Goal: Share content

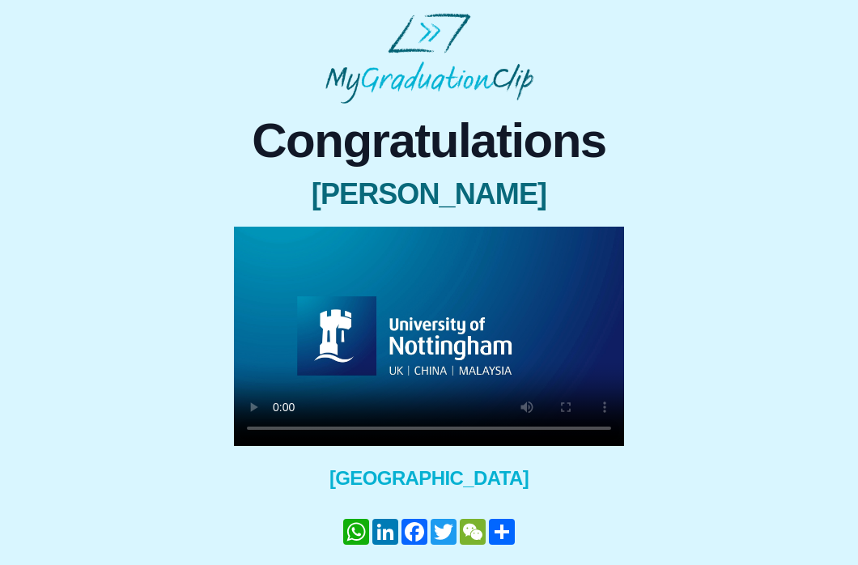
click at [282, 430] on video at bounding box center [429, 336] width 390 height 219
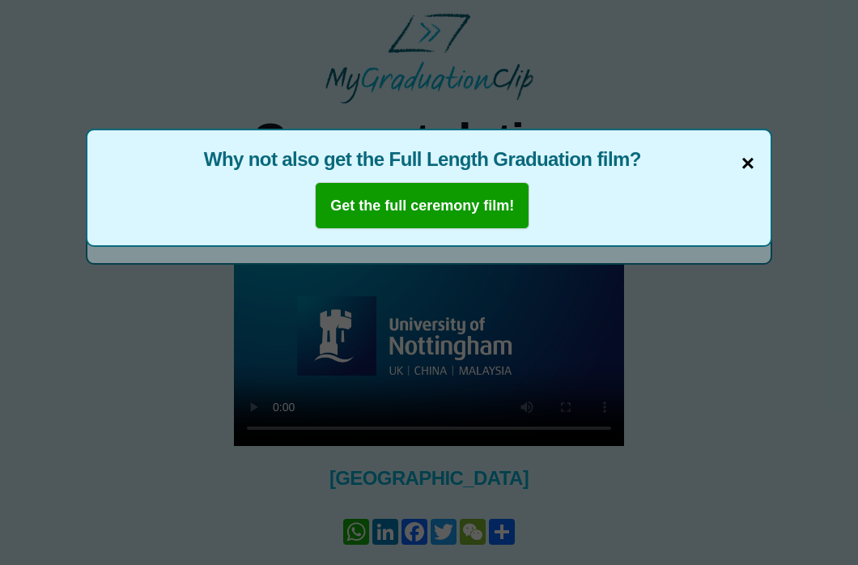
click at [746, 164] on span "×" at bounding box center [748, 164] width 13 height 34
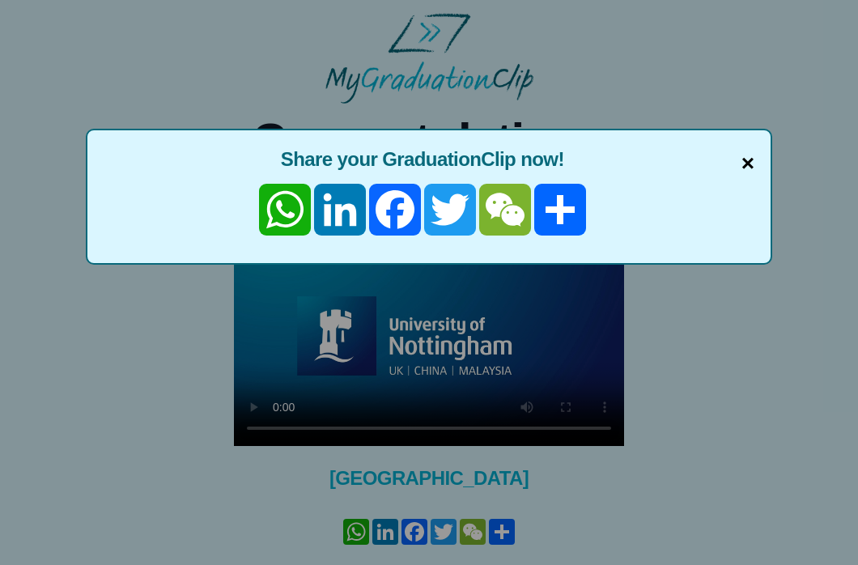
click at [748, 163] on span "×" at bounding box center [748, 164] width 13 height 34
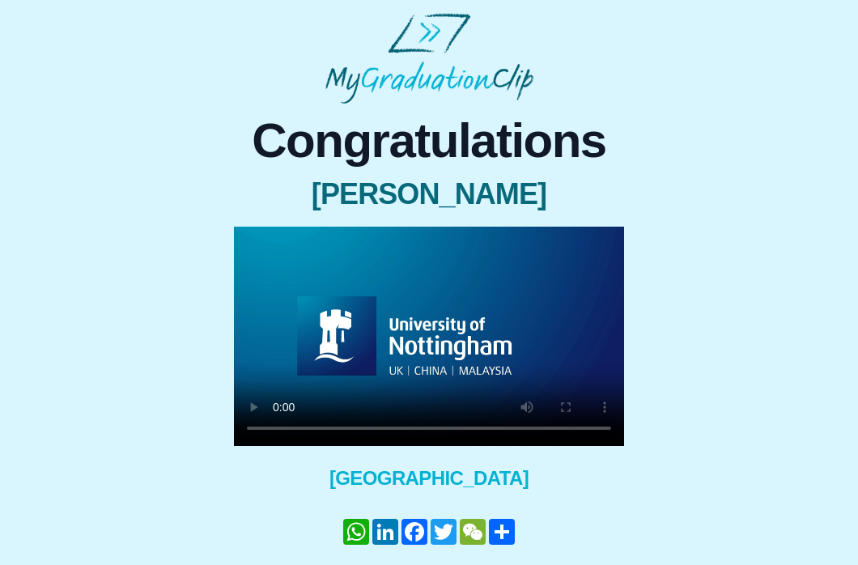
click at [765, 240] on div "Congratulations [PERSON_NAME] × Share your GraduationClip now! WhatsApp LinkedI…" at bounding box center [429, 366] width 832 height 525
click at [602, 432] on video at bounding box center [429, 336] width 390 height 219
drag, startPoint x: 602, startPoint y: 432, endPoint x: 547, endPoint y: 1, distance: 435.0
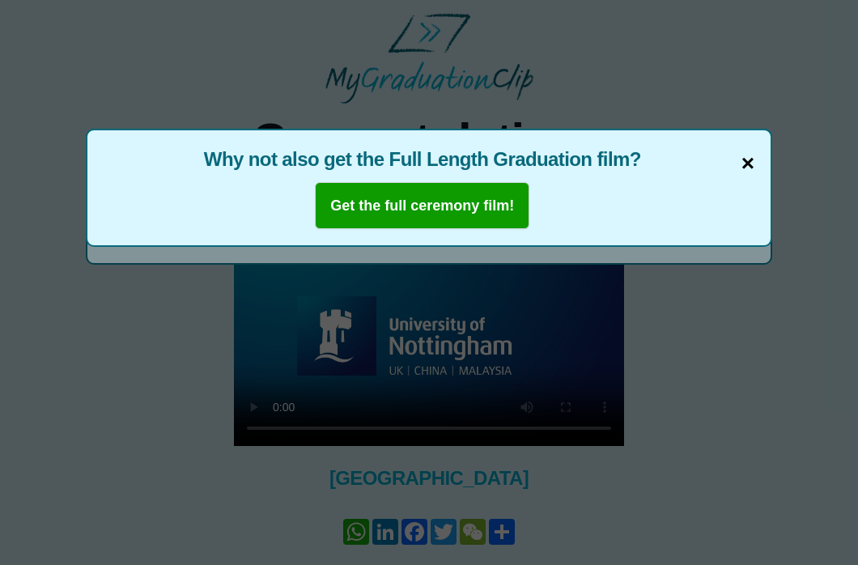
click at [749, 162] on span "×" at bounding box center [748, 164] width 13 height 34
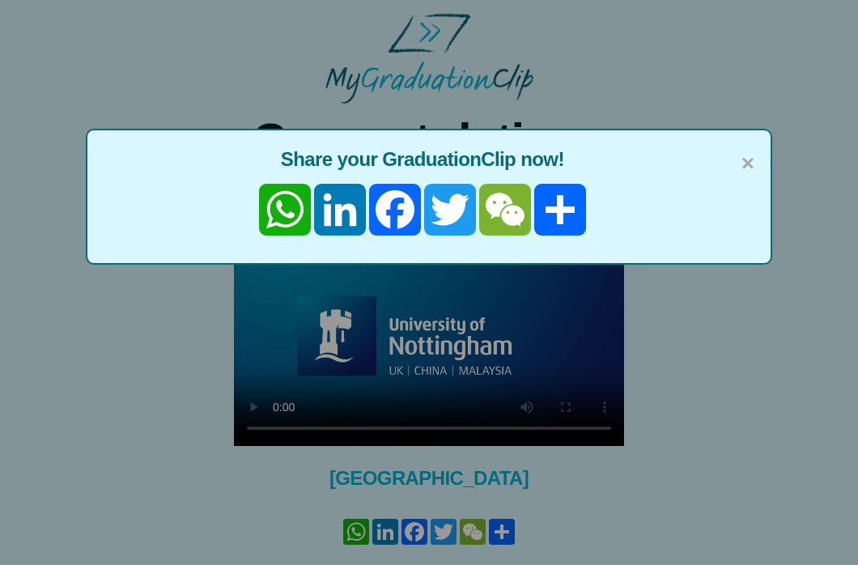
click at [783, 79] on div "× Share your GraduationClip now! WhatsApp LinkedIn Facebook Twitter WeChat Share" at bounding box center [429, 282] width 858 height 565
click at [747, 161] on span "×" at bounding box center [748, 164] width 13 height 34
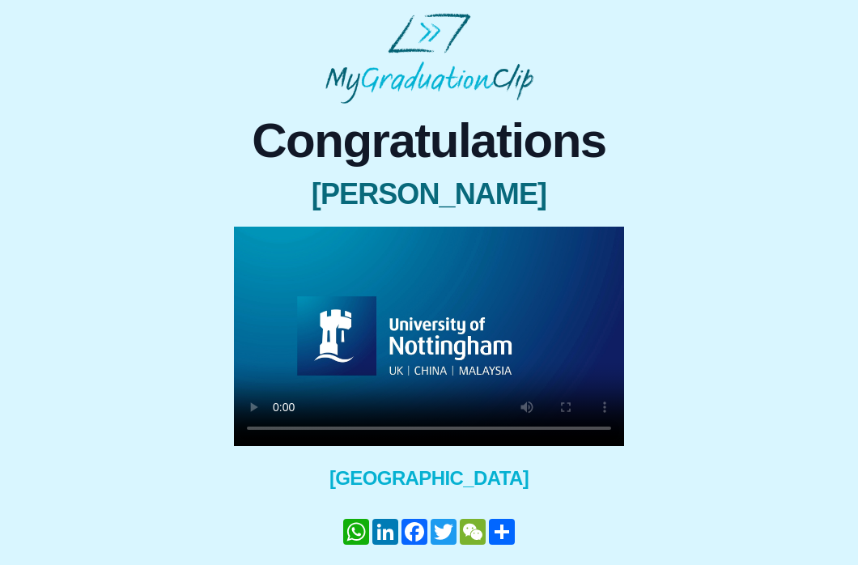
scroll to position [3, 0]
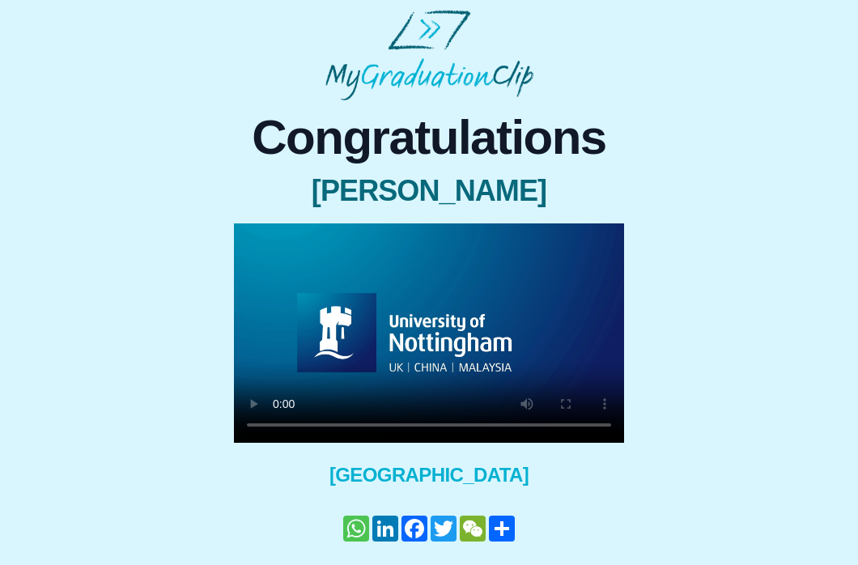
click at [355, 532] on link "WhatsApp" at bounding box center [356, 529] width 29 height 26
click at [565, 320] on video at bounding box center [429, 332] width 390 height 219
click at [255, 240] on video at bounding box center [429, 332] width 390 height 219
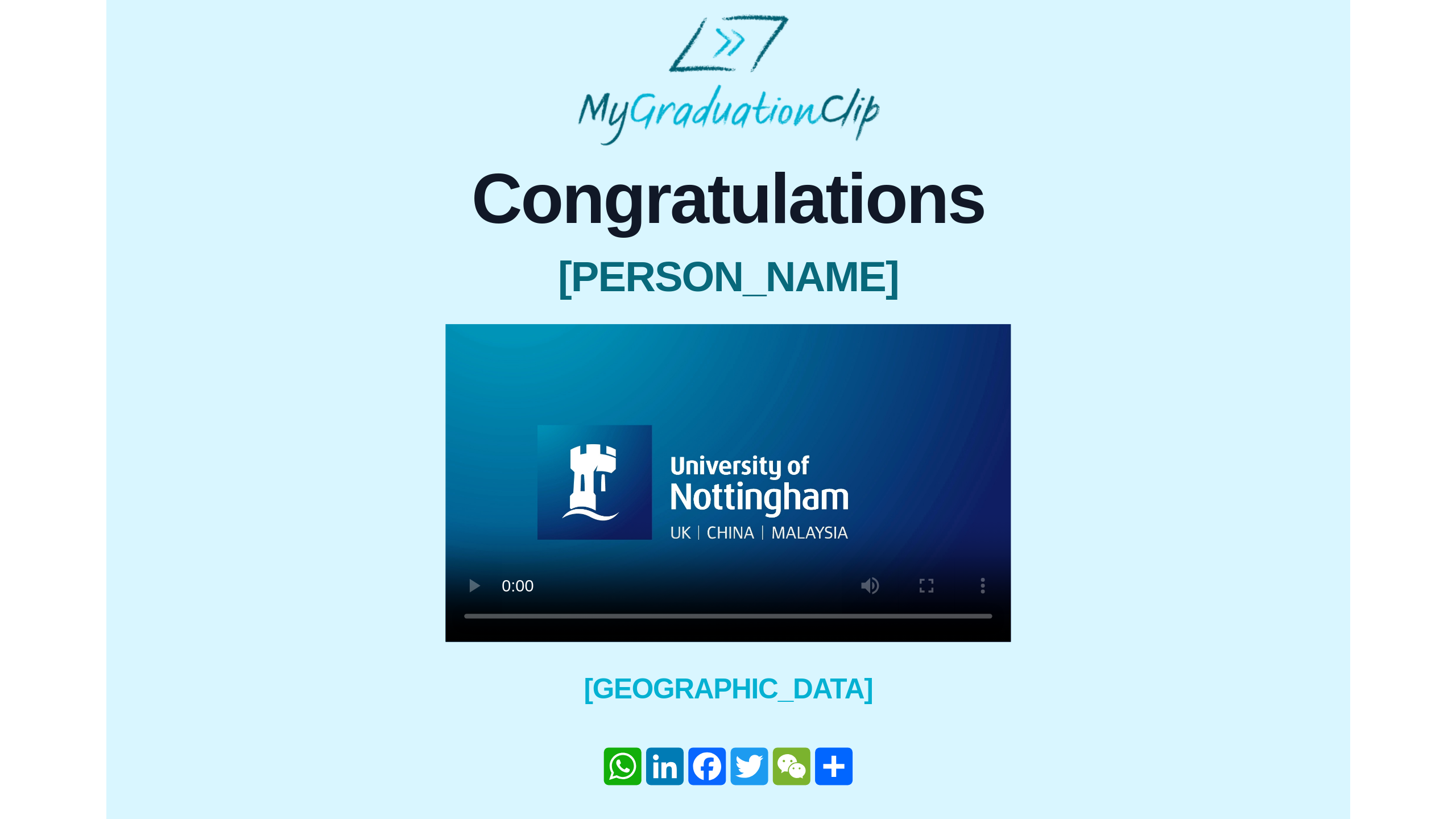
scroll to position [0, 0]
